Goal: Obtain resource: Obtain resource

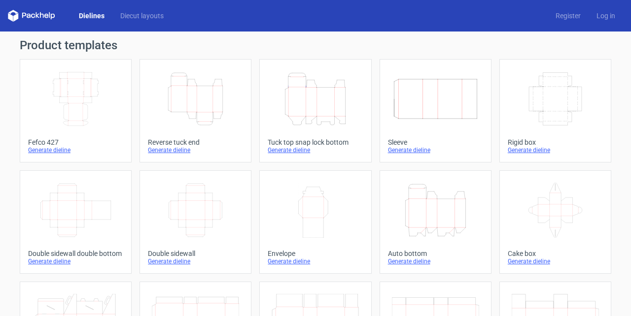
click at [79, 105] on icon "Width Depth Height" at bounding box center [75, 98] width 87 height 55
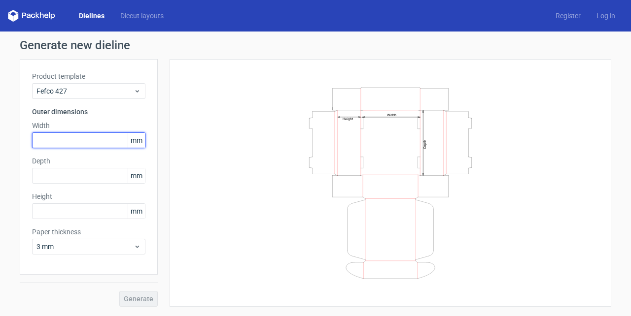
click at [71, 140] on input "text" at bounding box center [88, 141] width 113 height 16
type input "260"
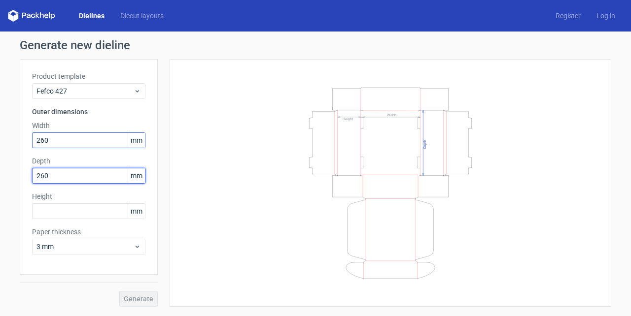
type input "260"
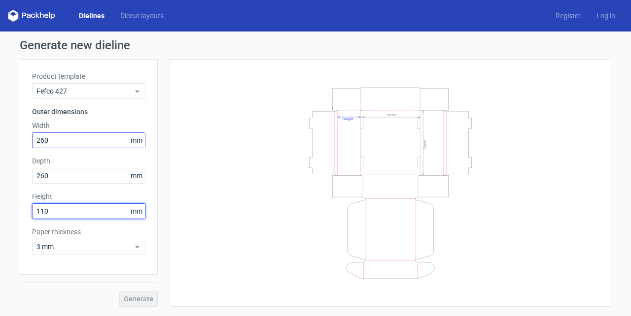
type input "110"
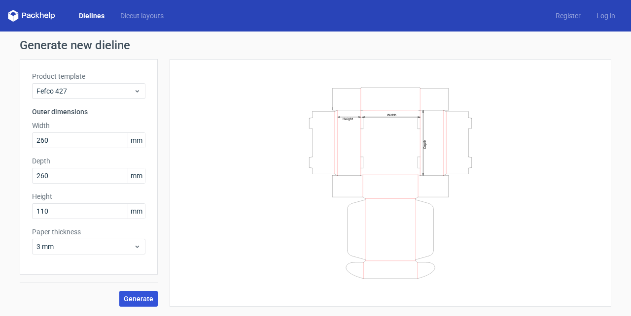
click at [137, 296] on span "Generate" at bounding box center [139, 299] width 30 height 7
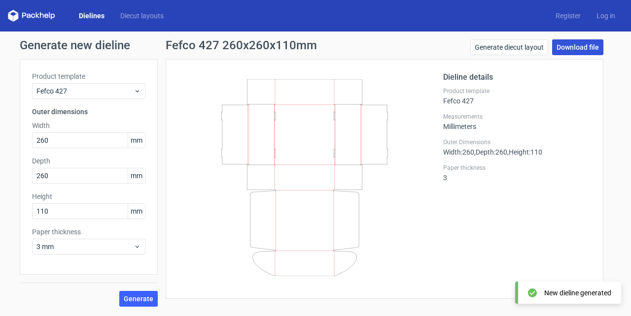
click at [574, 45] on link "Download file" at bounding box center [577, 47] width 51 height 16
